Goal: Check status

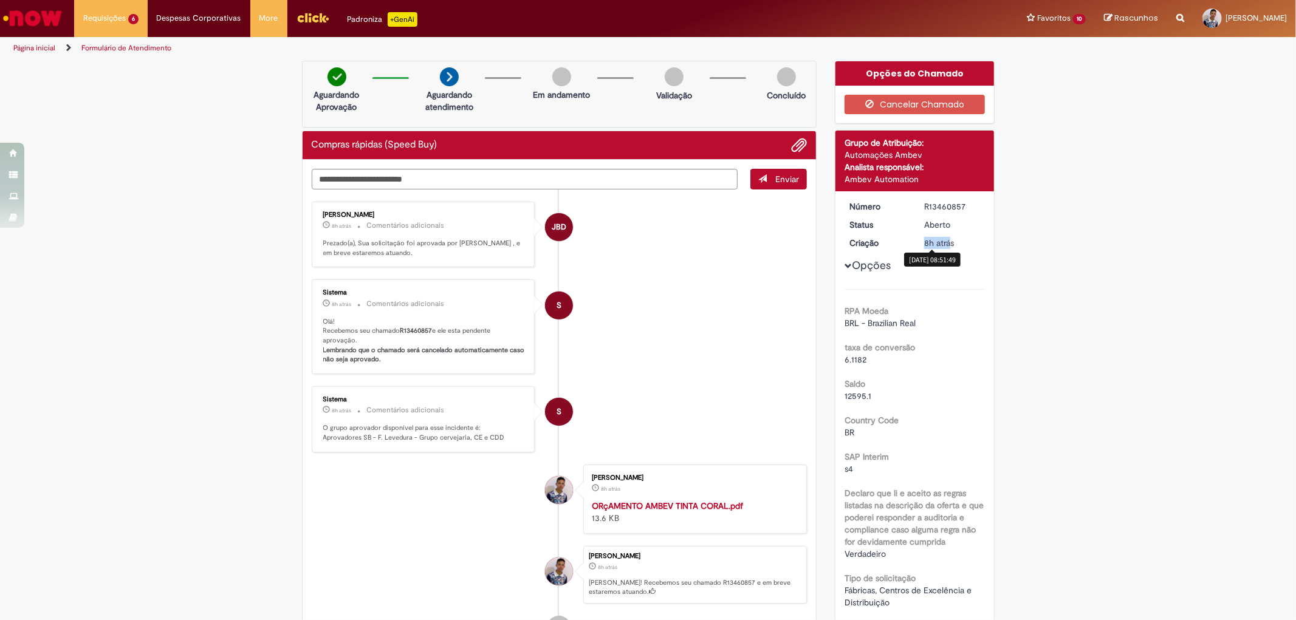
drag, startPoint x: 918, startPoint y: 244, endPoint x: 947, endPoint y: 245, distance: 29.2
click at [947, 245] on dd "8h atrás 8 horas atrás 29/08/2025 08:51:49" at bounding box center [952, 243] width 75 height 12
